Goal: Transaction & Acquisition: Purchase product/service

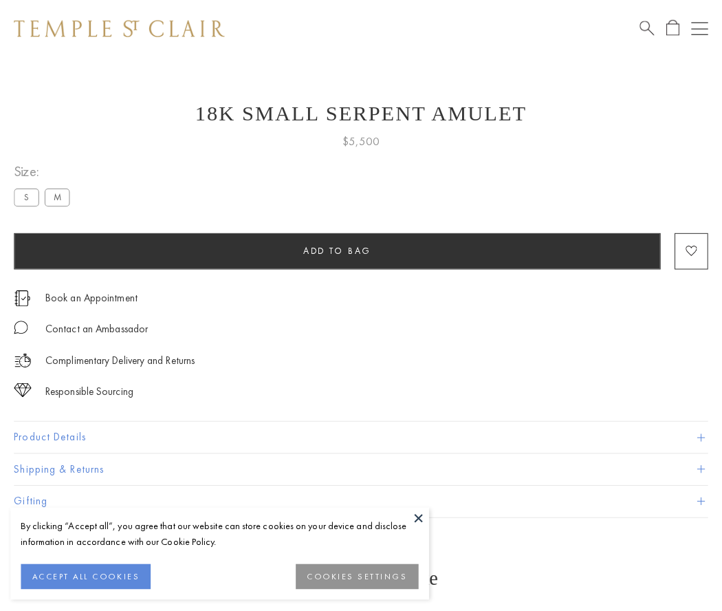
scroll to position [6, 0]
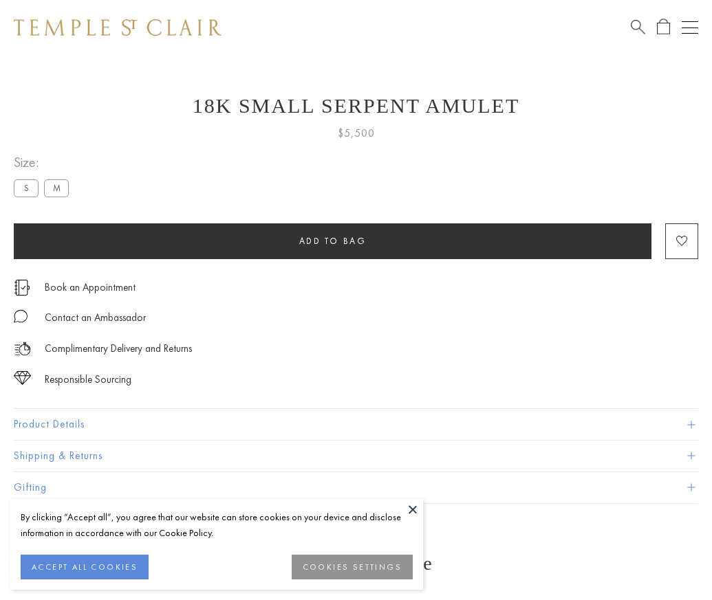
click at [332, 241] on span "Add to bag" at bounding box center [332, 241] width 67 height 12
